Goal: Information Seeking & Learning: Learn about a topic

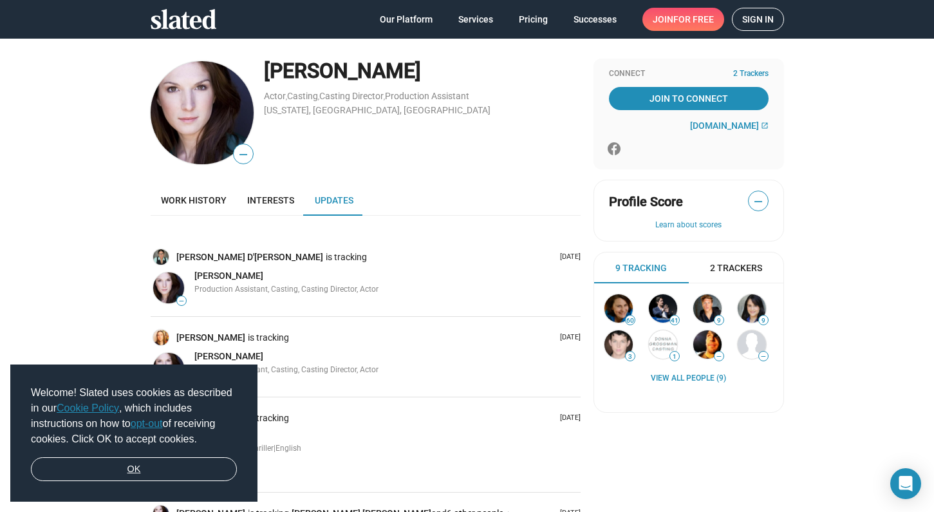
click at [170, 462] on link "OK" at bounding box center [134, 469] width 206 height 24
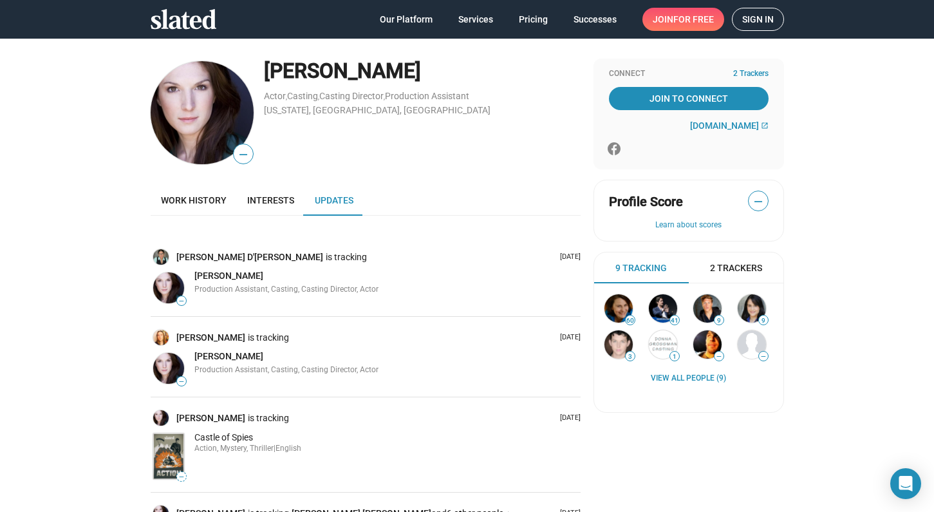
click at [107, 331] on div "— [PERSON_NAME] Actor , Casting , Casting Director , Production Assistant [US_S…" at bounding box center [467, 361] width 934 height 646
click at [277, 196] on span "Interests" at bounding box center [270, 200] width 47 height 10
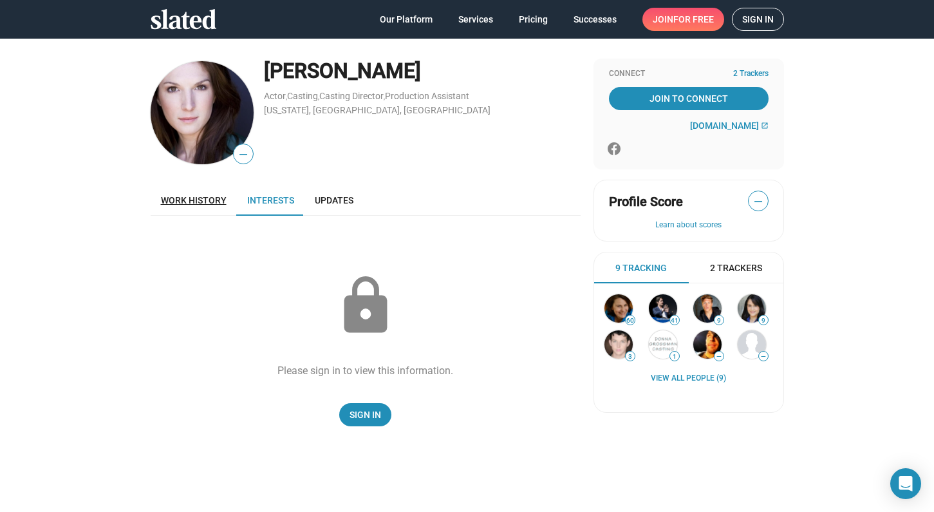
click at [210, 197] on span "Work history" at bounding box center [194, 200] width 66 height 10
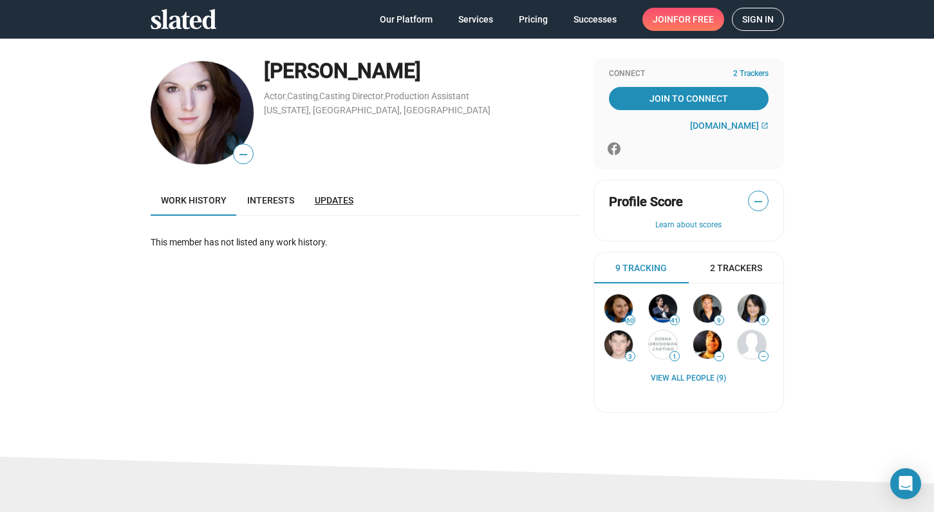
click at [337, 201] on span "Updates" at bounding box center [334, 200] width 39 height 10
